Goal: Information Seeking & Learning: Learn about a topic

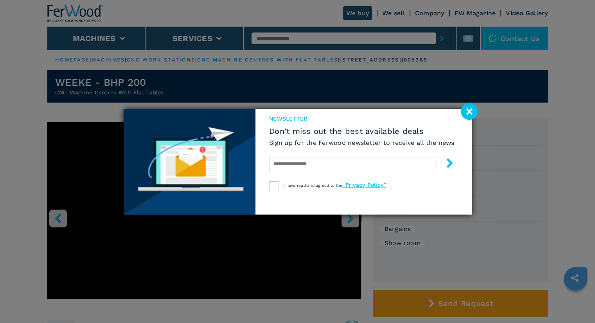
click at [470, 110] on image at bounding box center [469, 111] width 17 height 17
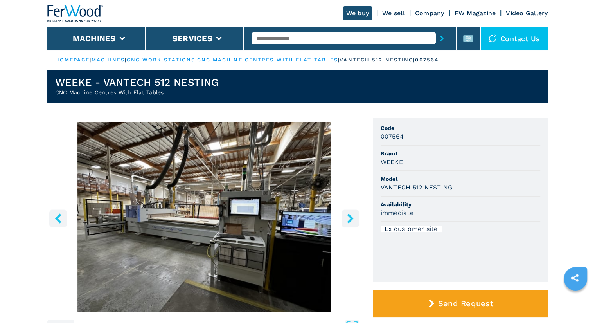
click at [350, 219] on icon "right-button" at bounding box center [350, 218] width 6 height 10
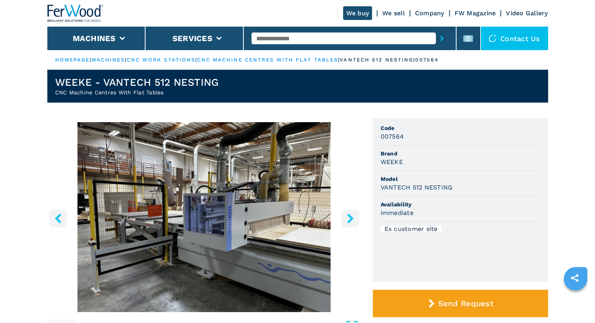
click at [350, 219] on icon "right-button" at bounding box center [350, 218] width 6 height 10
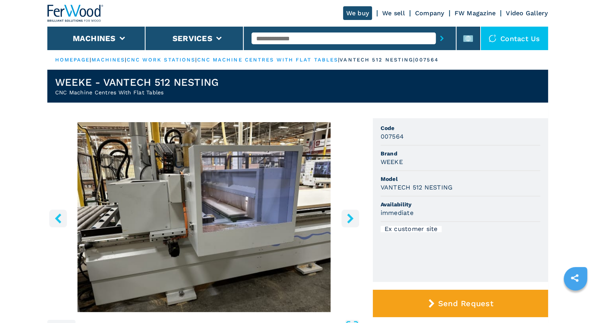
click at [350, 219] on icon "right-button" at bounding box center [350, 218] width 6 height 10
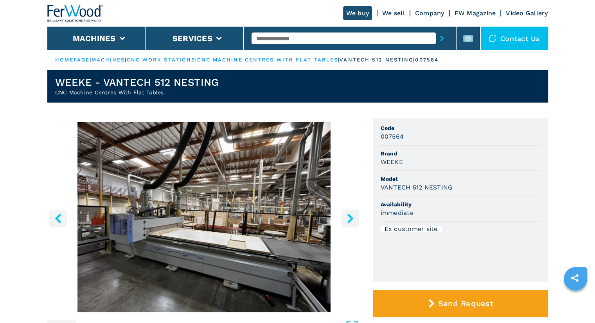
click at [350, 218] on icon "right-button" at bounding box center [350, 218] width 6 height 10
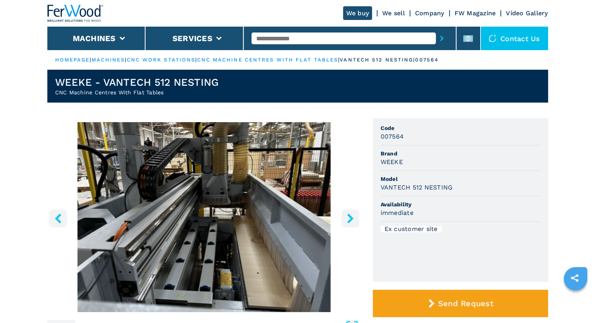
click at [351, 218] on icon "right-button" at bounding box center [350, 218] width 6 height 10
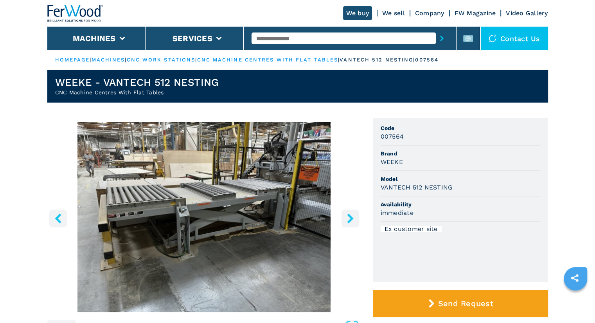
click at [351, 218] on icon "right-button" at bounding box center [350, 218] width 6 height 10
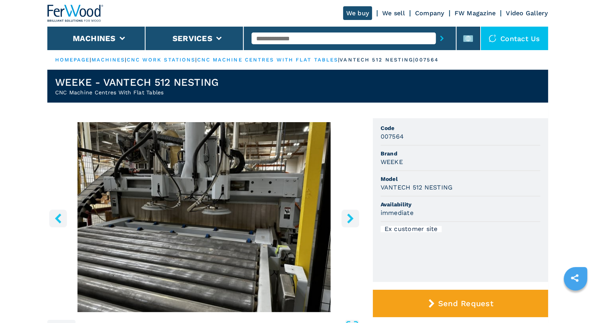
click at [351, 218] on icon "right-button" at bounding box center [350, 218] width 6 height 10
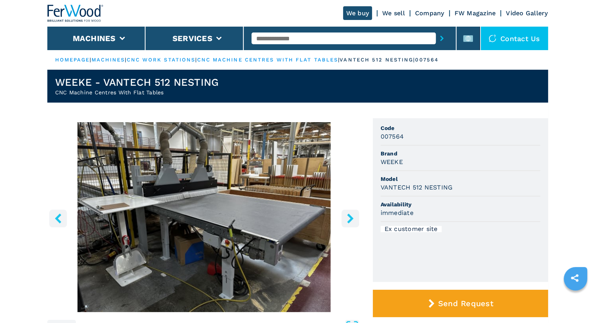
click at [352, 218] on icon "right-button" at bounding box center [350, 218] width 6 height 10
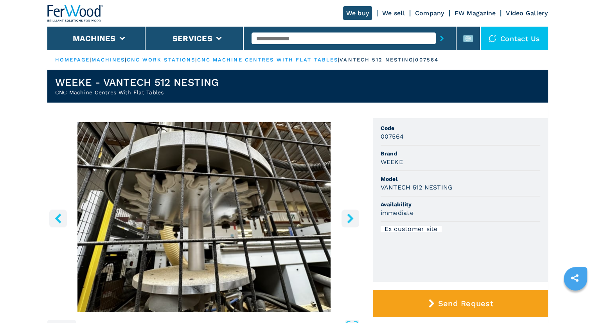
click at [352, 218] on icon "right-button" at bounding box center [350, 218] width 6 height 10
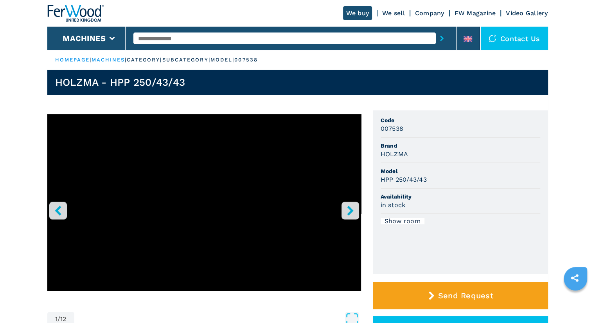
click at [348, 213] on icon "right-button" at bounding box center [350, 210] width 6 height 10
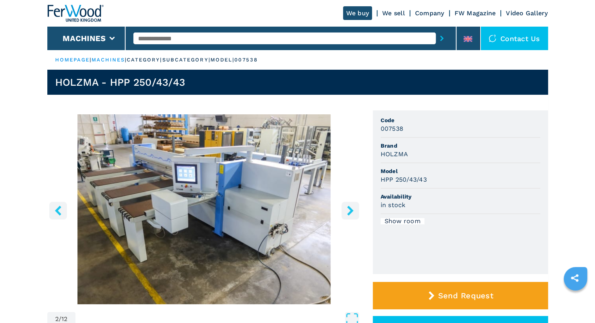
click at [348, 213] on icon "right-button" at bounding box center [350, 210] width 6 height 10
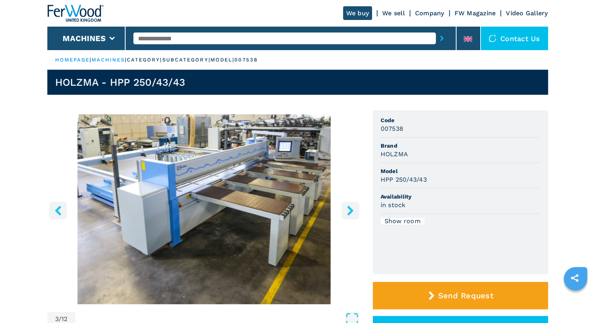
click at [348, 212] on icon "right-button" at bounding box center [350, 210] width 6 height 10
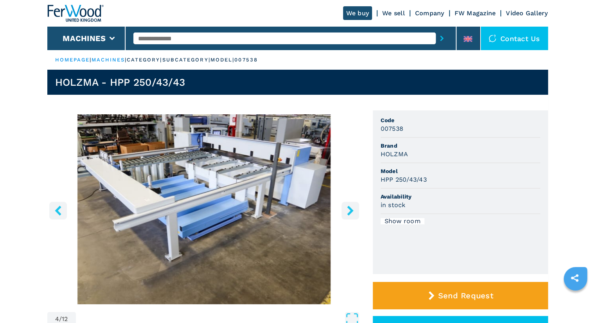
click at [348, 212] on icon "right-button" at bounding box center [350, 210] width 6 height 10
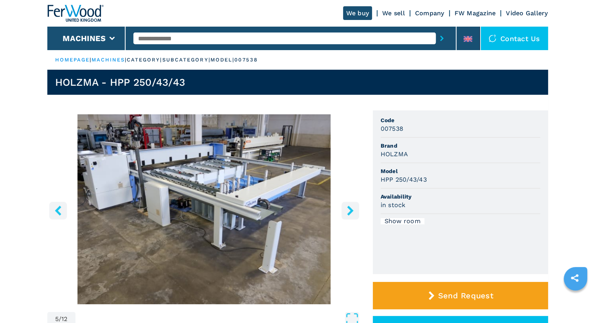
click at [348, 212] on icon "right-button" at bounding box center [350, 210] width 6 height 10
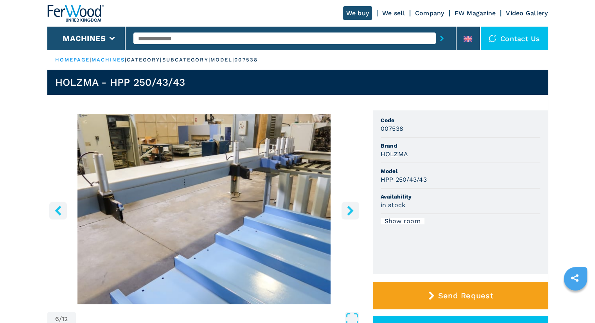
click at [348, 212] on icon "right-button" at bounding box center [350, 210] width 6 height 10
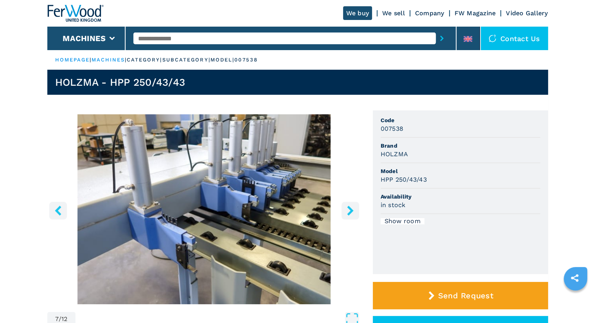
click at [349, 212] on icon "right-button" at bounding box center [350, 210] width 6 height 10
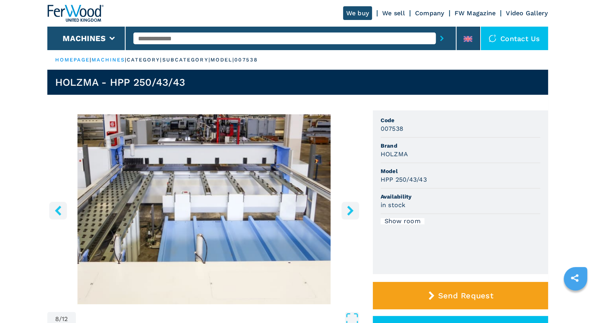
click at [350, 212] on icon "right-button" at bounding box center [350, 210] width 6 height 10
